Goal: Transaction & Acquisition: Purchase product/service

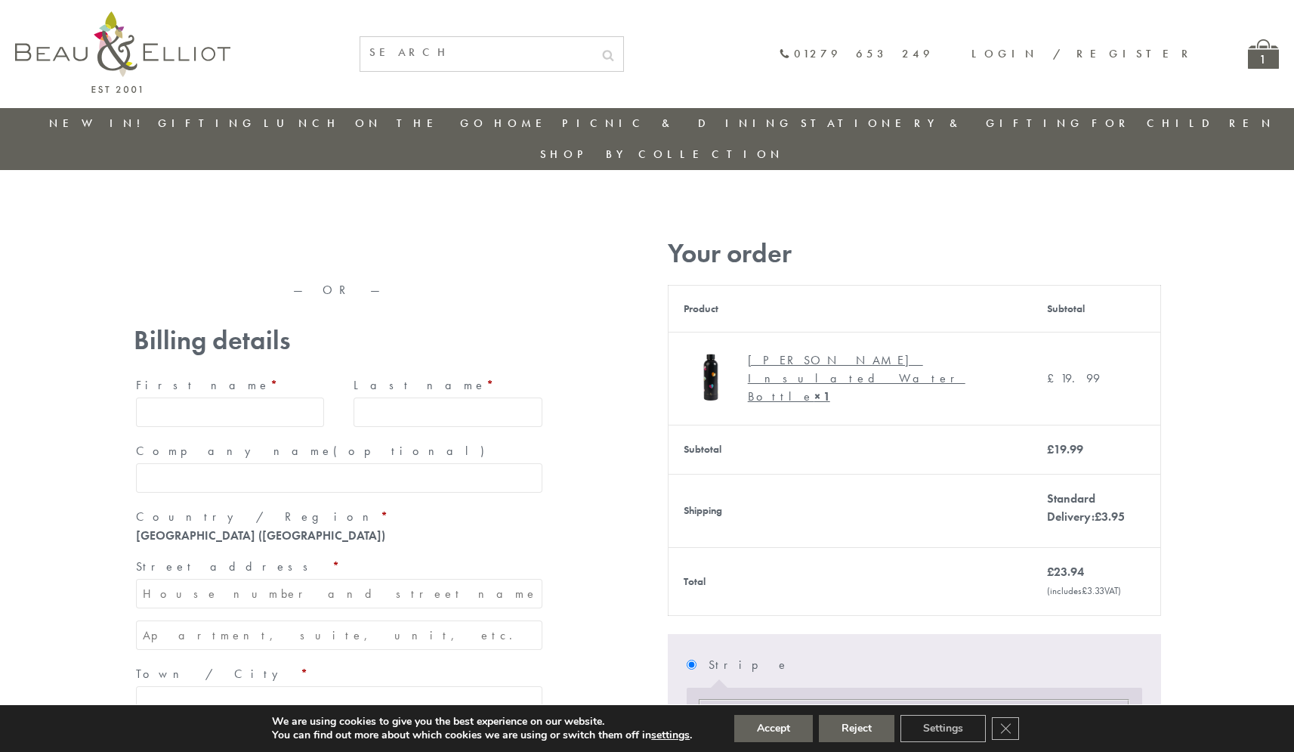
type input "maria33@yahoo.com"
type input "Maria"
type input "Williams"
type input "23, Scottsdale, Happytown"
type input "London"
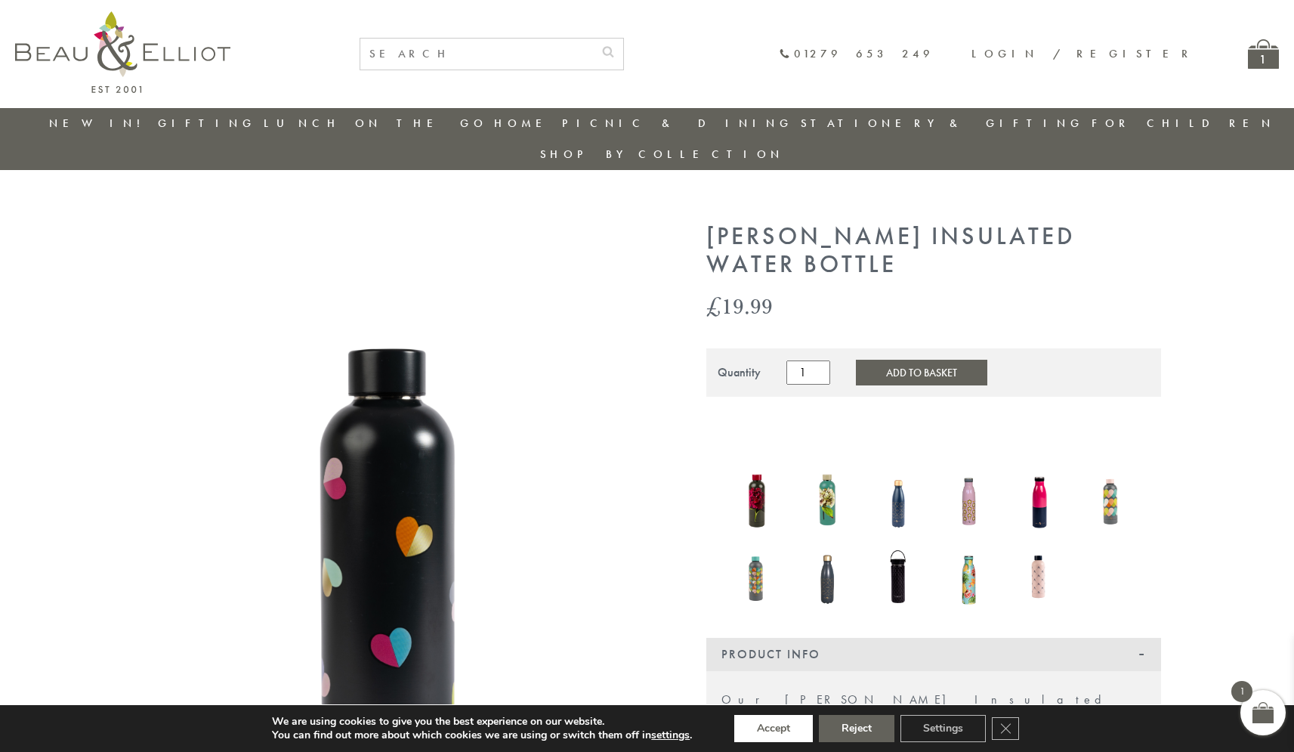
click at [774, 728] on button "Accept" at bounding box center [773, 728] width 79 height 27
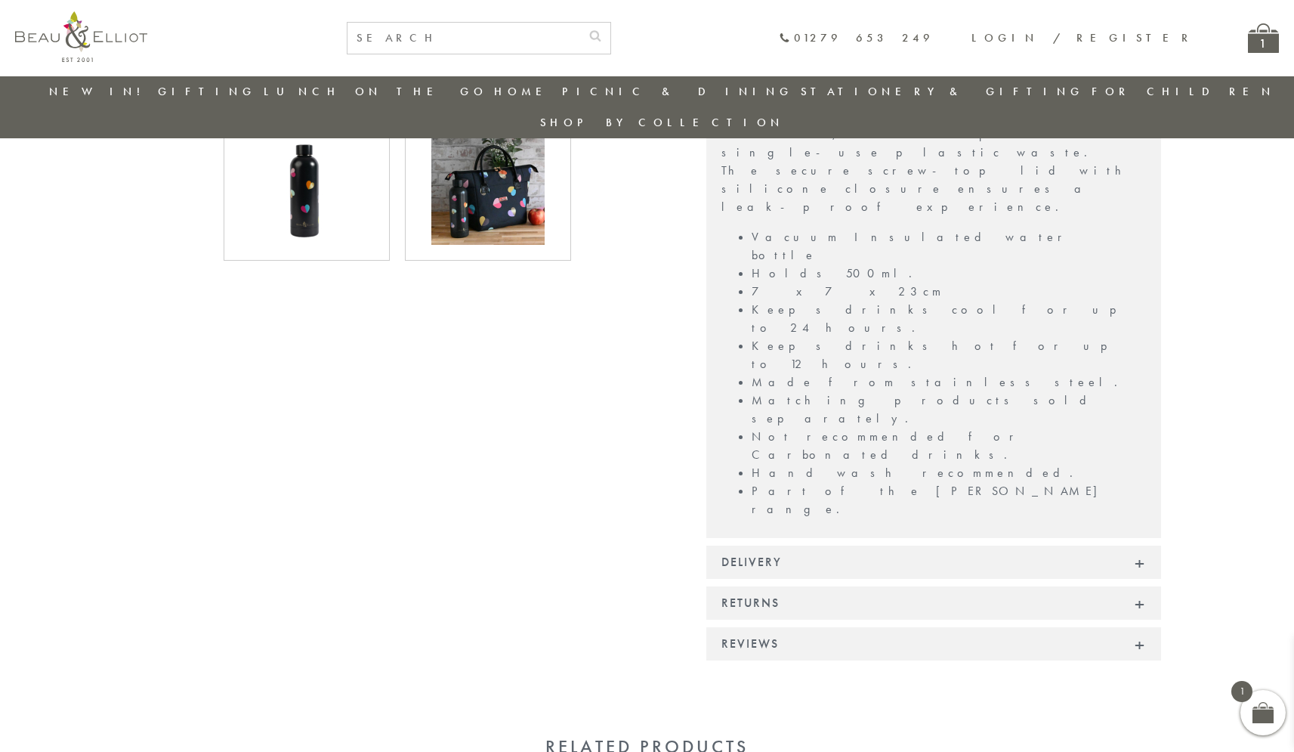
scroll to position [752, 0]
